Goal: Navigation & Orientation: Find specific page/section

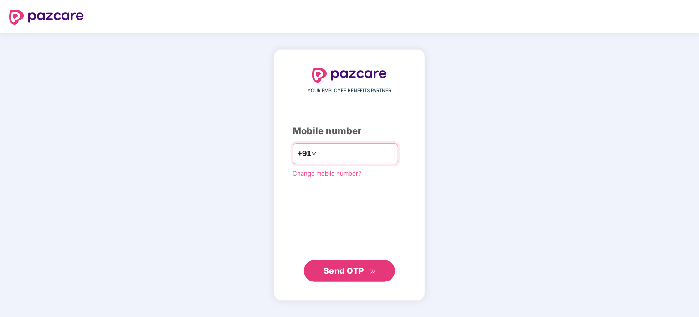
type input "*"
type input "**********"
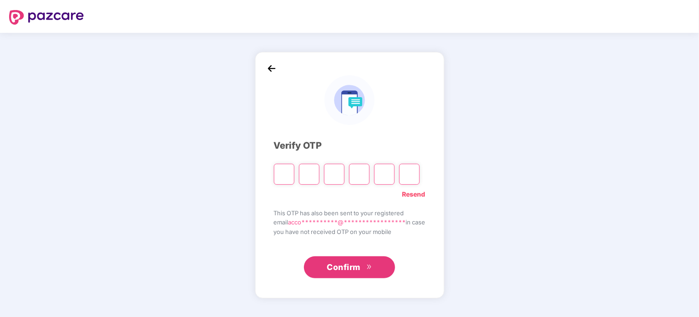
type input "*"
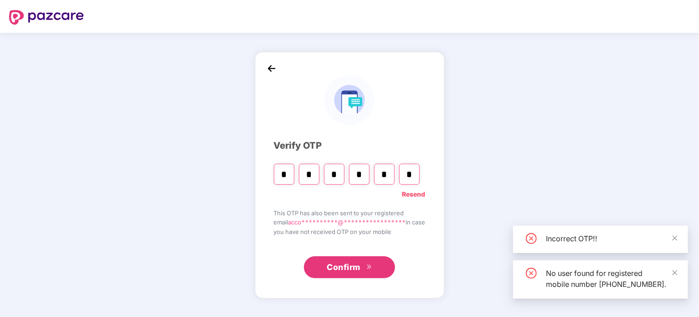
type input "*"
click at [354, 267] on span "Confirm" at bounding box center [344, 266] width 34 height 13
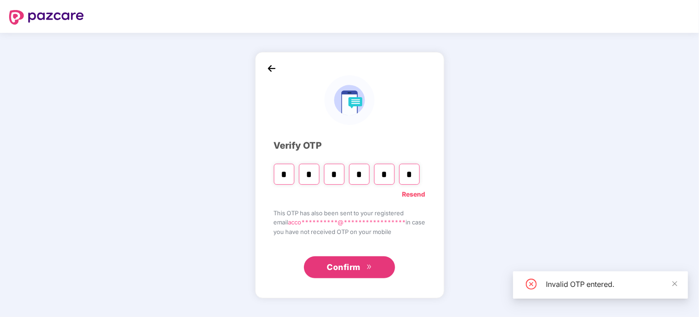
click at [359, 176] on input "*" at bounding box center [359, 173] width 20 height 21
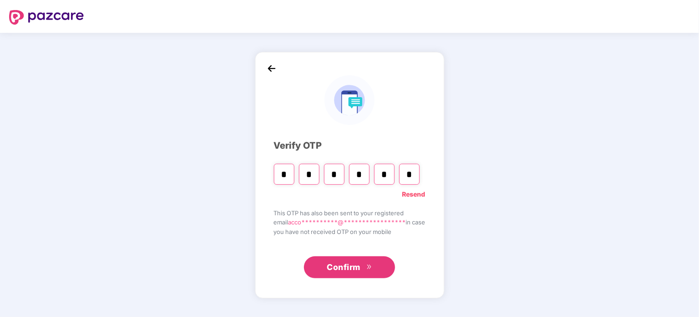
click at [359, 176] on input "*" at bounding box center [359, 173] width 20 height 21
type input "*"
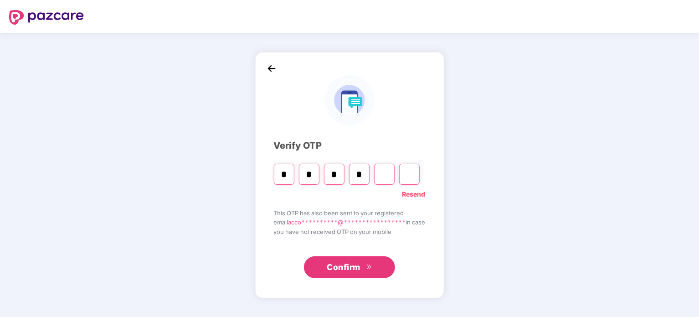
type input "*"
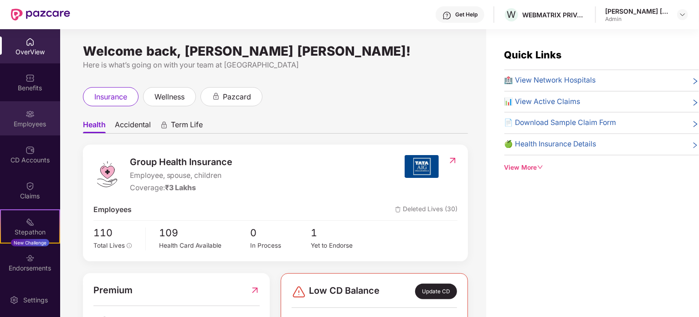
click at [33, 123] on div "Employees" at bounding box center [30, 123] width 60 height 9
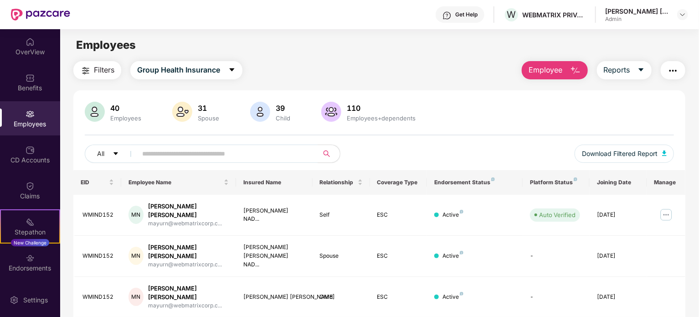
click at [576, 67] on img "button" at bounding box center [575, 70] width 11 height 11
click at [639, 66] on icon "caret-down" at bounding box center [640, 69] width 7 height 7
click at [671, 71] on img "button" at bounding box center [672, 70] width 11 height 11
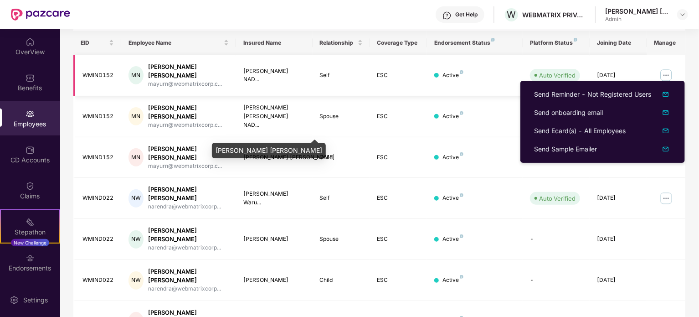
scroll to position [144, 0]
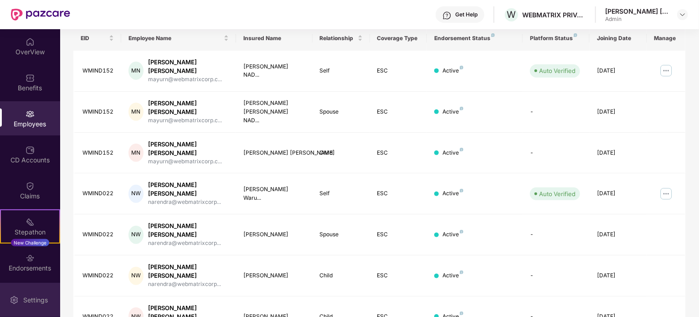
click at [15, 305] on div "Settings" at bounding box center [30, 299] width 60 height 34
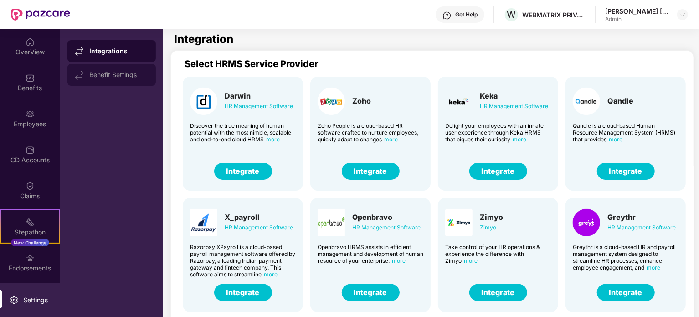
click at [113, 82] on div "Benefit Settings" at bounding box center [111, 75] width 88 height 22
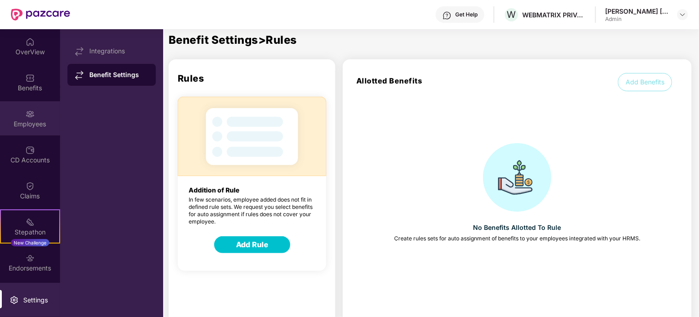
click at [34, 125] on div "Employees" at bounding box center [30, 123] width 60 height 9
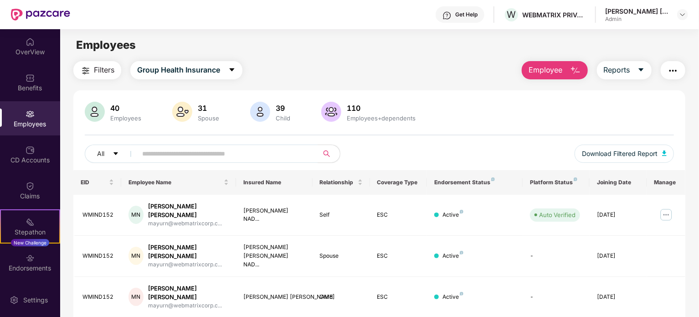
click at [470, 16] on div "Get Help" at bounding box center [466, 14] width 22 height 7
click at [27, 60] on div "OverView" at bounding box center [30, 46] width 60 height 34
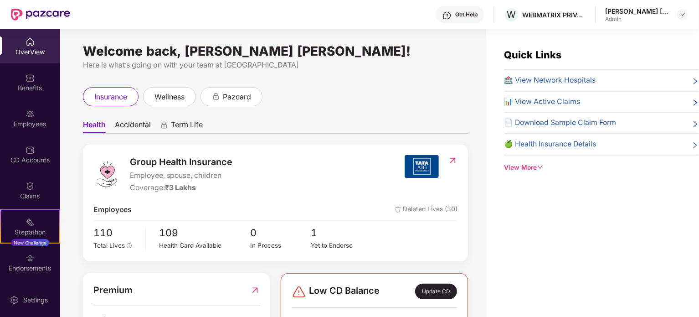
click at [448, 14] on img at bounding box center [446, 15] width 9 height 9
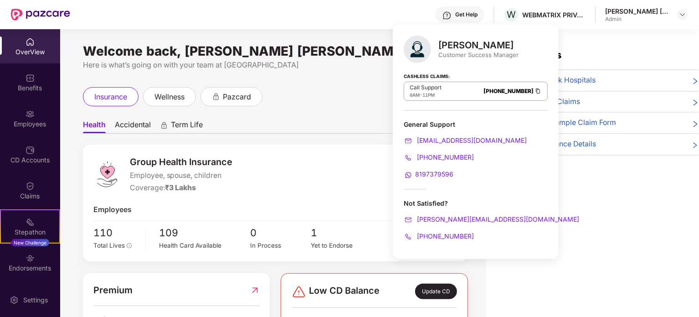
click at [317, 98] on div "insurance wellness pazcard" at bounding box center [275, 96] width 385 height 19
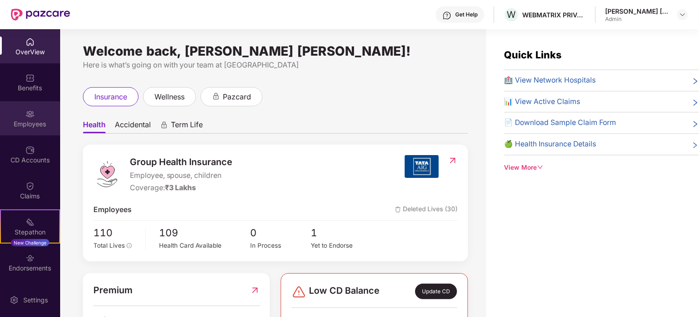
click at [18, 118] on div "Employees" at bounding box center [30, 118] width 60 height 34
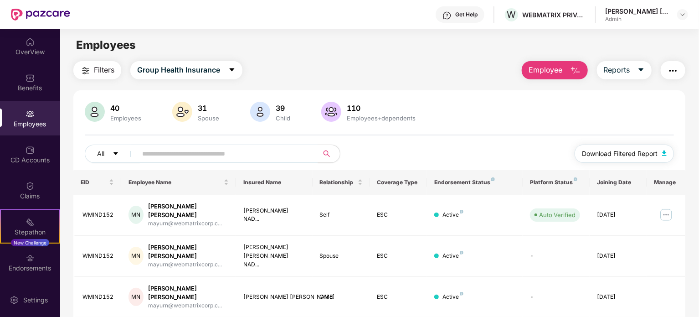
click at [632, 155] on span "Download Filtered Report" at bounding box center [620, 153] width 76 height 10
click at [453, 17] on div "Get Help" at bounding box center [459, 14] width 49 height 16
